Goal: Task Accomplishment & Management: Use online tool/utility

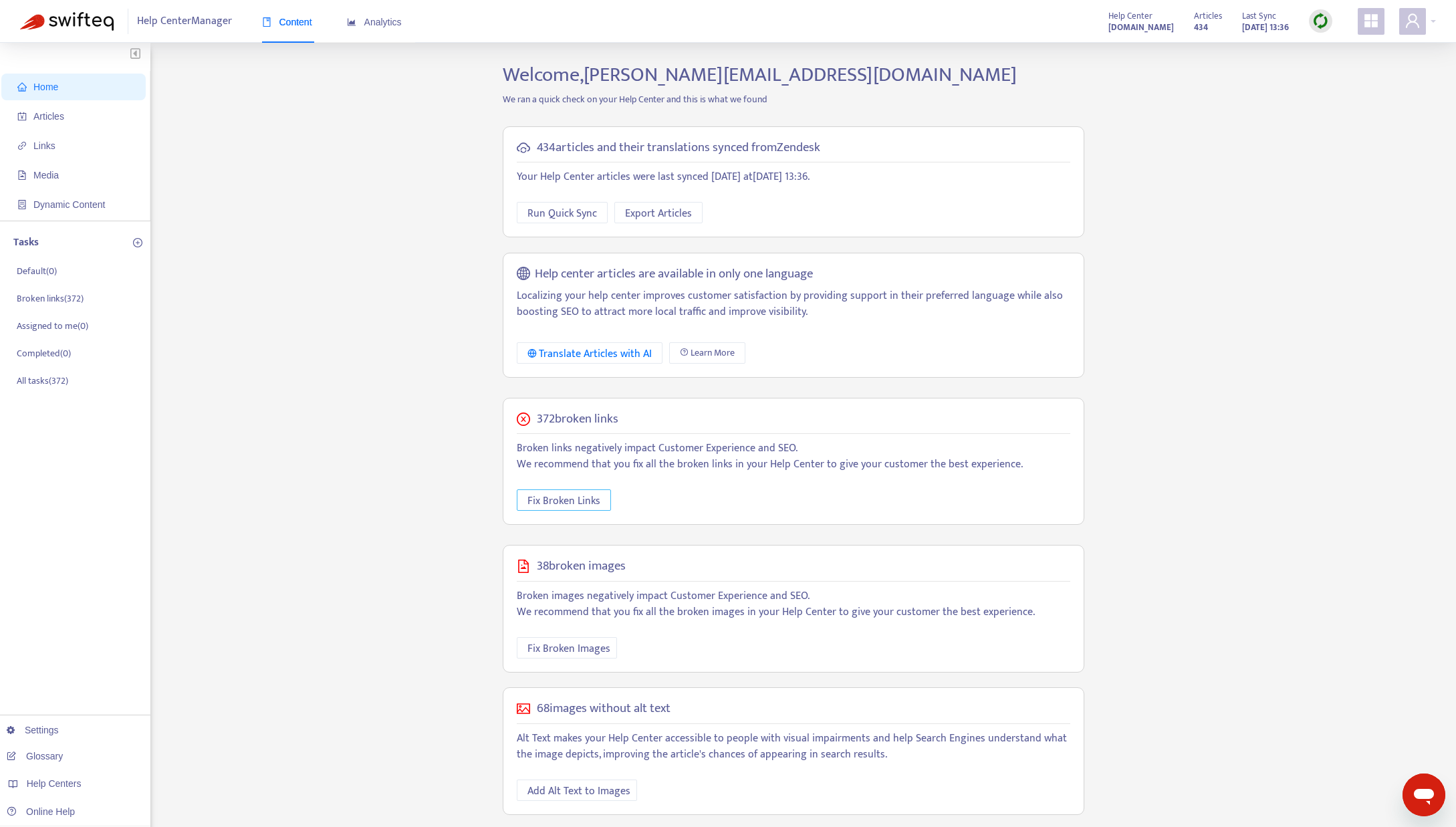
click at [532, 499] on span "Fix Broken Links" at bounding box center [564, 501] width 73 height 17
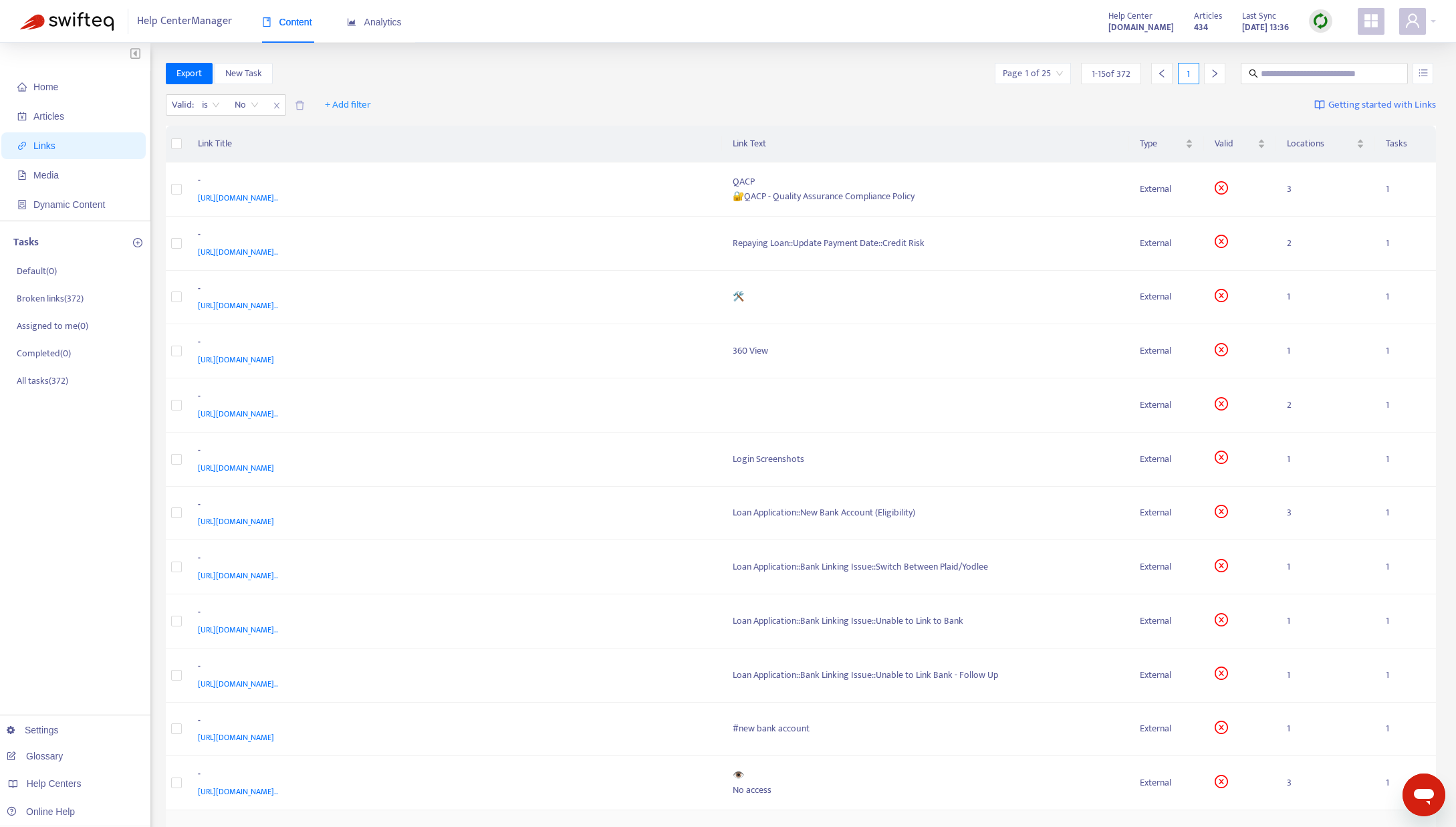
scroll to position [220, 0]
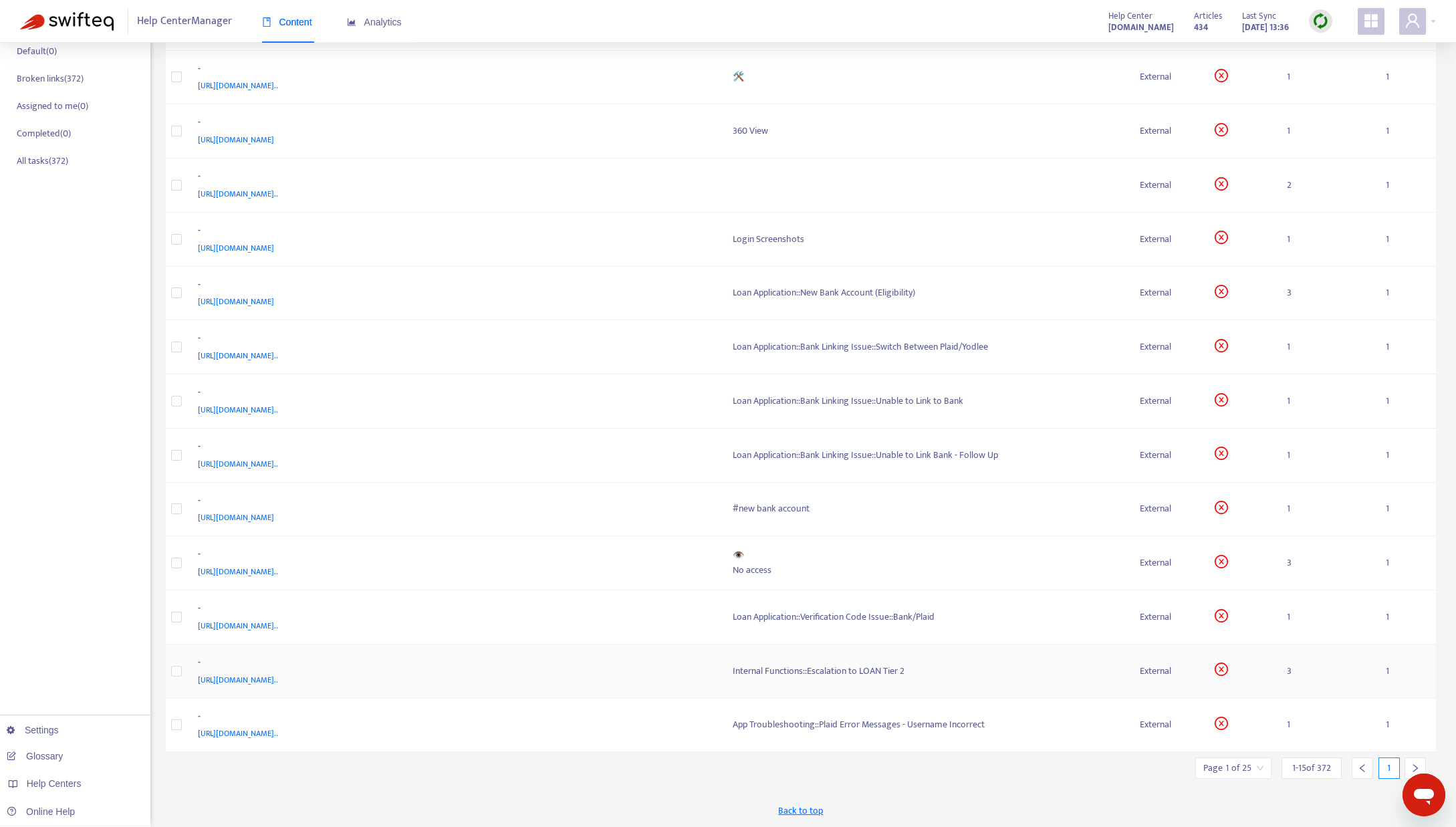
click at [872, 668] on div "Internal Functions::Escalation to LOAN Tier 2" at bounding box center [926, 671] width 387 height 15
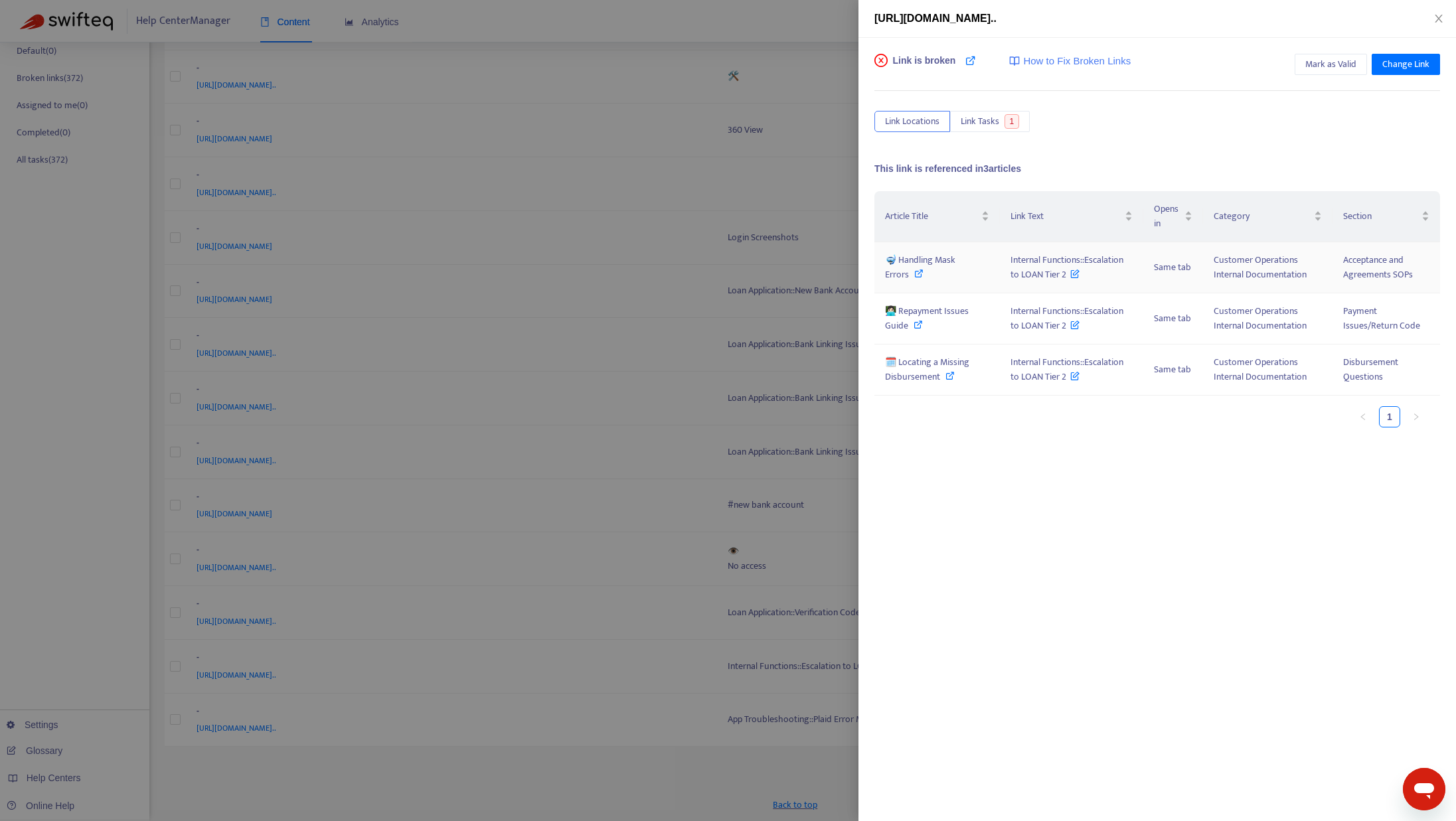
click at [917, 273] on icon at bounding box center [919, 273] width 9 height 9
click at [950, 377] on icon at bounding box center [950, 376] width 9 height 9
click at [919, 326] on icon at bounding box center [918, 324] width 9 height 9
click at [1440, 20] on icon "close" at bounding box center [1438, 18] width 7 height 8
